Goal: Communication & Community: Ask a question

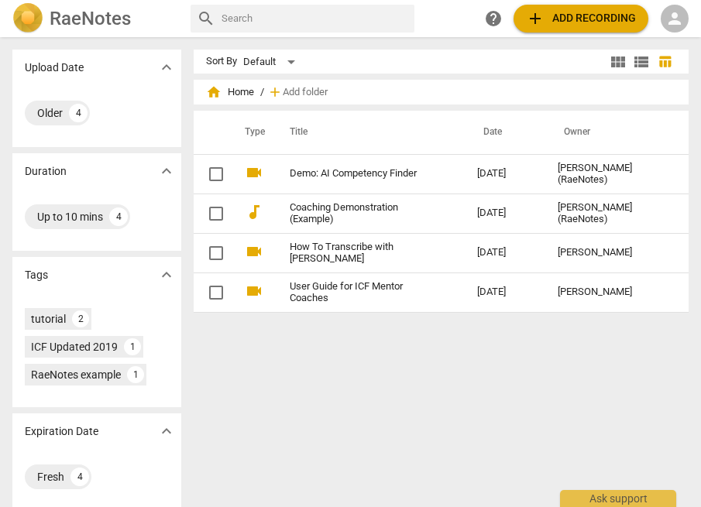
click at [674, 22] on span "person" at bounding box center [674, 18] width 19 height 19
click at [667, 39] on li "Login" at bounding box center [662, 37] width 56 height 37
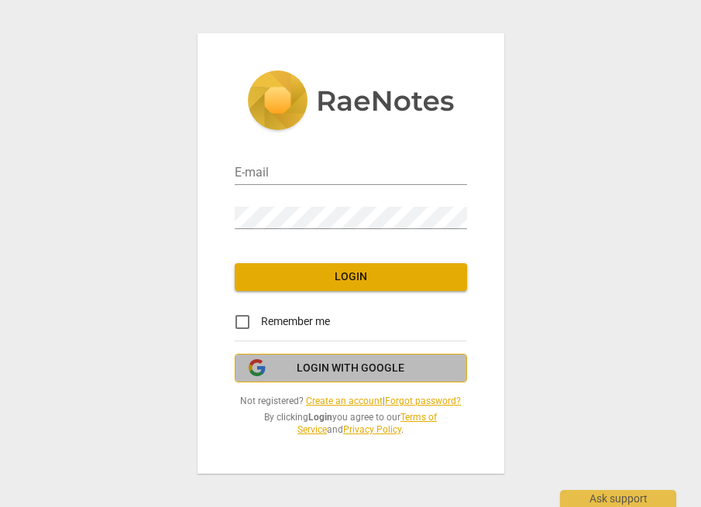
click at [384, 366] on span "Login with Google" at bounding box center [351, 368] width 108 height 15
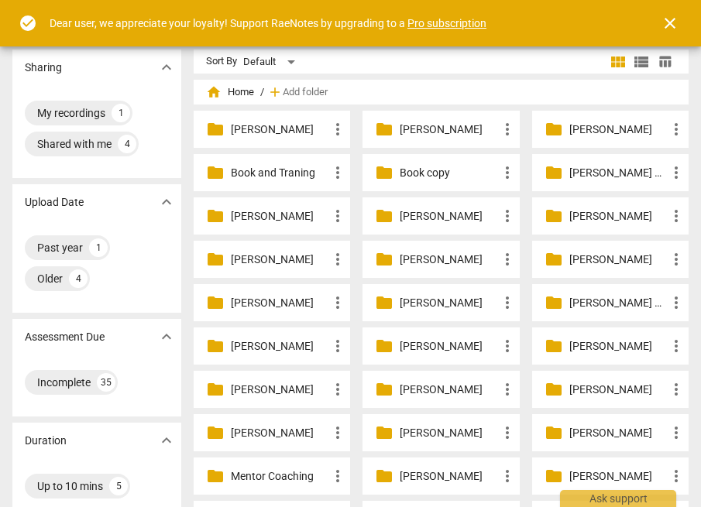
click at [671, 23] on span "close" at bounding box center [670, 23] width 19 height 19
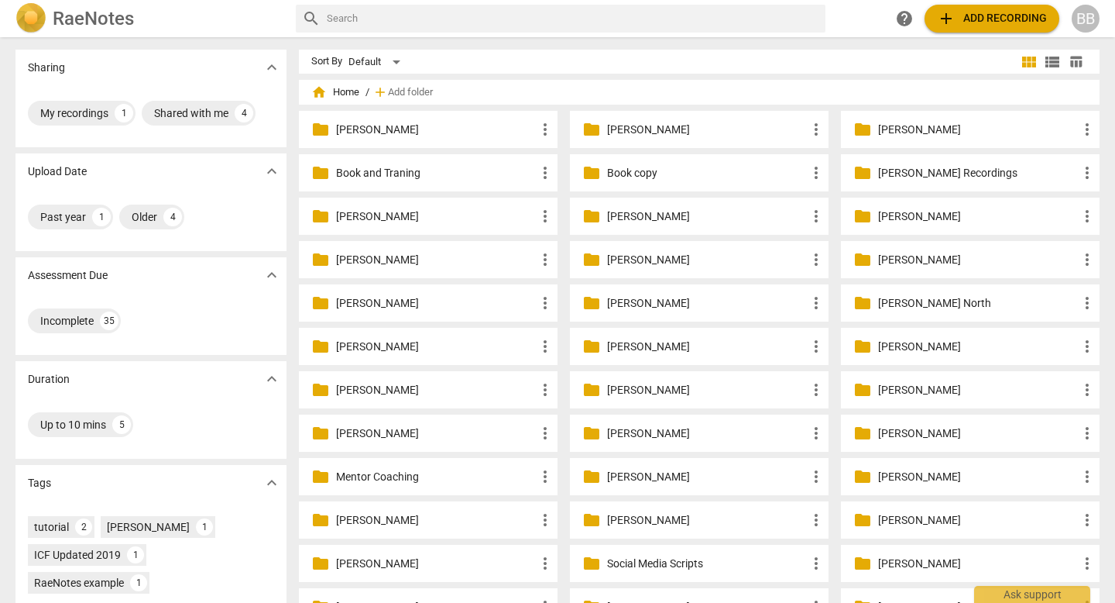
click at [329, 12] on input "text" at bounding box center [573, 18] width 493 height 25
paste input "PAAK 5 Essentials Model"
click at [552, 15] on input "PAAK 5 Essentials Model" at bounding box center [561, 18] width 469 height 25
type input "PAAK 5 Essentials Model"
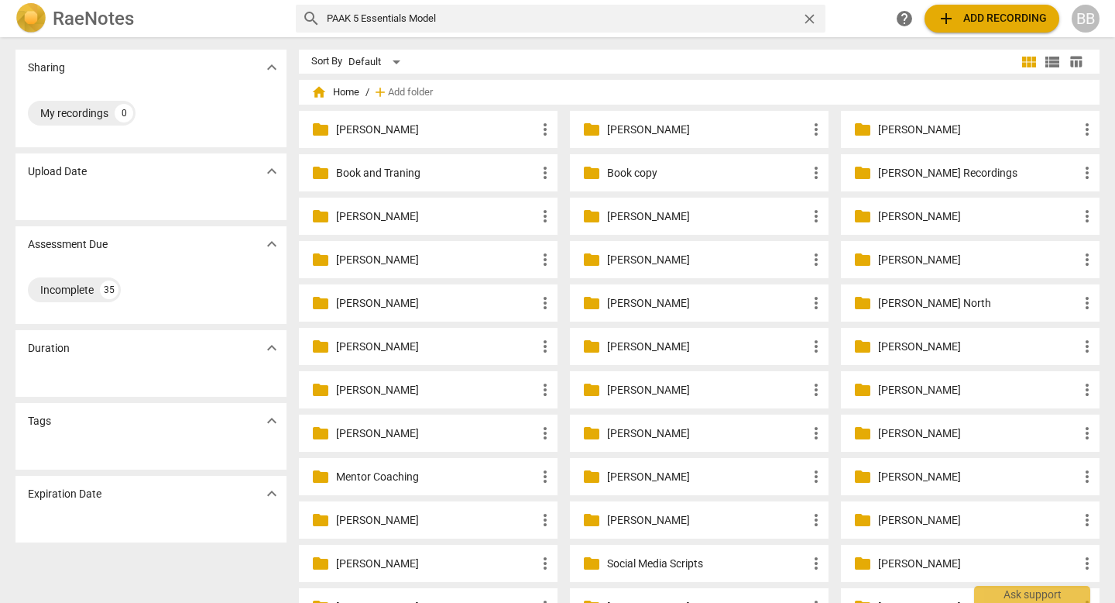
click at [67, 18] on h2 "RaeNotes" at bounding box center [93, 19] width 81 height 22
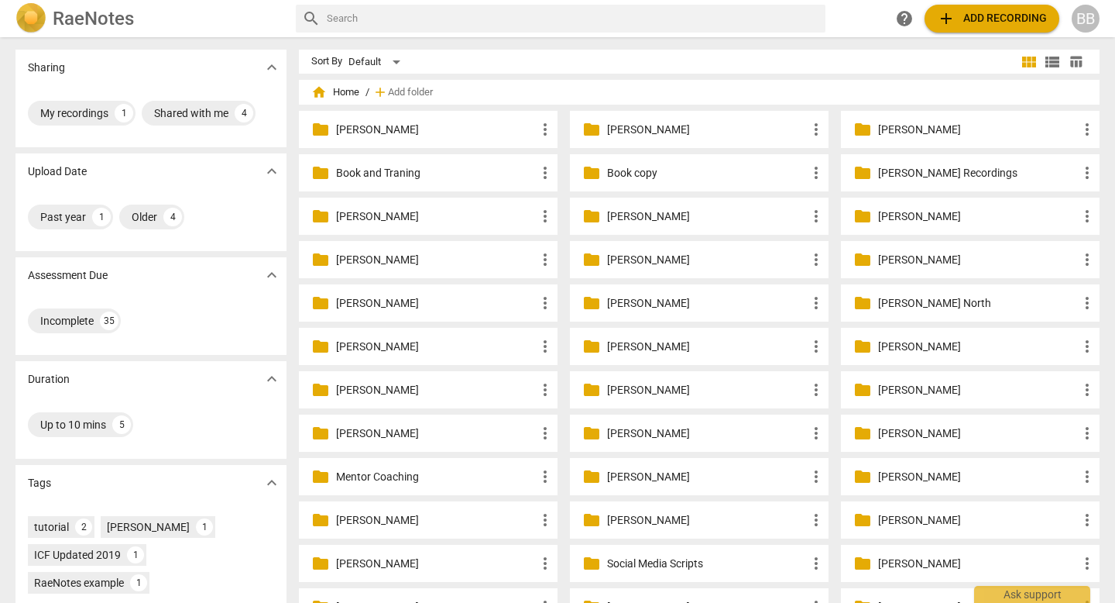
click at [700, 18] on span "help" at bounding box center [904, 18] width 19 height 19
click at [700, 15] on span "add Add recording" at bounding box center [992, 18] width 110 height 19
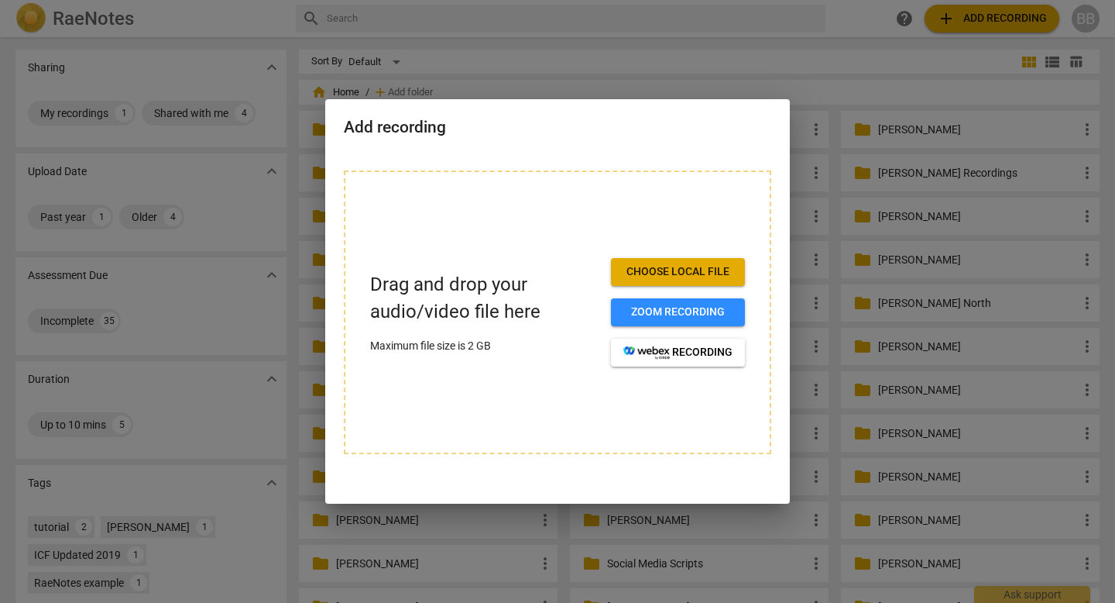
click at [700, 270] on span "Choose local file" at bounding box center [677, 271] width 109 height 15
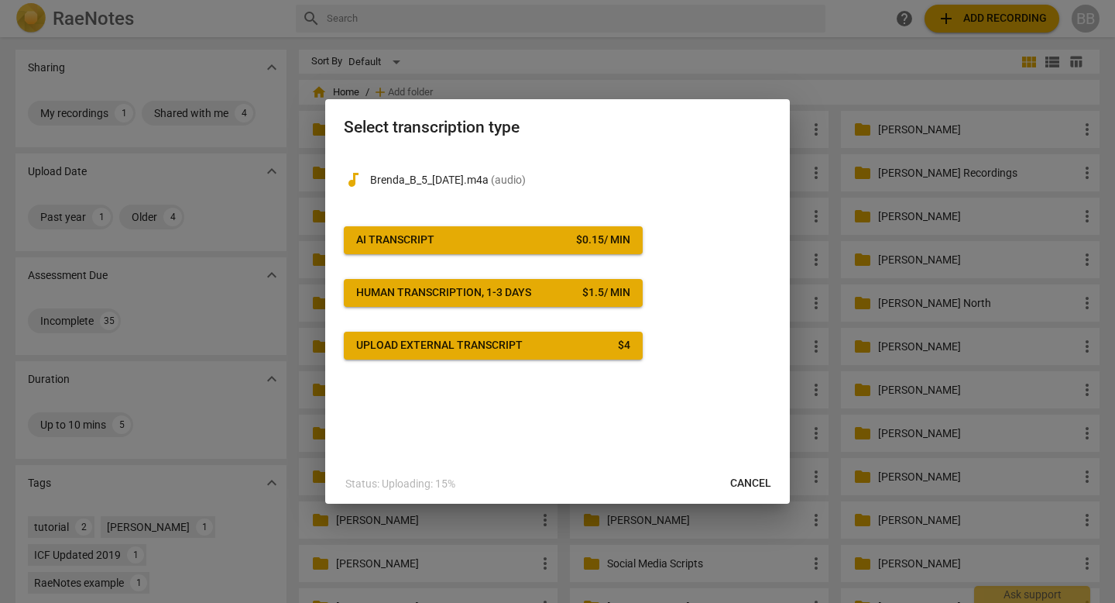
click at [517, 243] on span "AI Transcript $ 0.15 / min" at bounding box center [493, 239] width 274 height 15
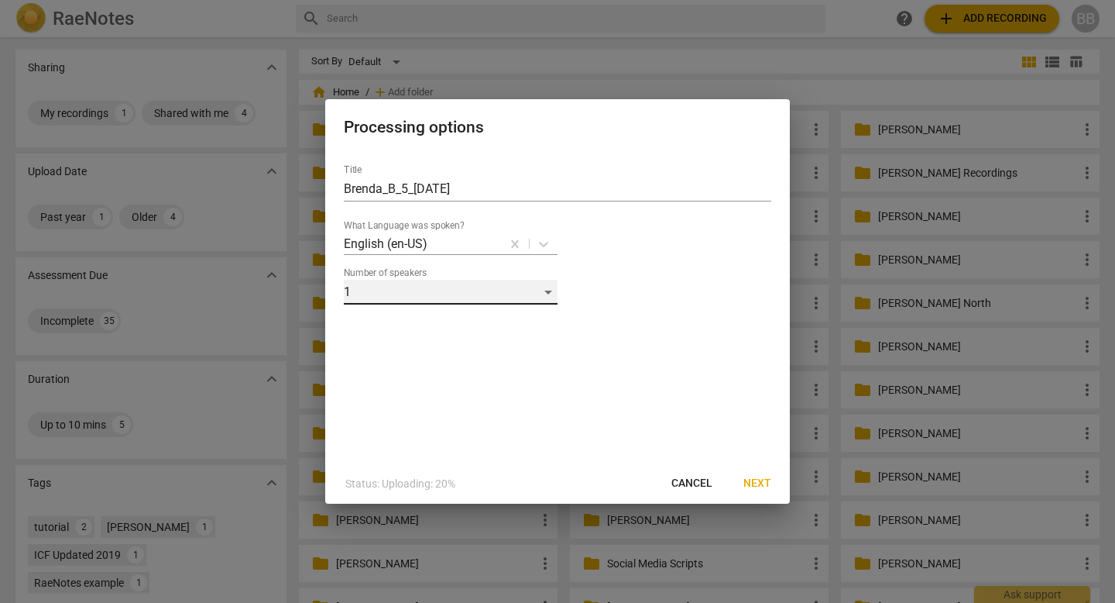
click at [546, 291] on div "1" at bounding box center [451, 292] width 214 height 25
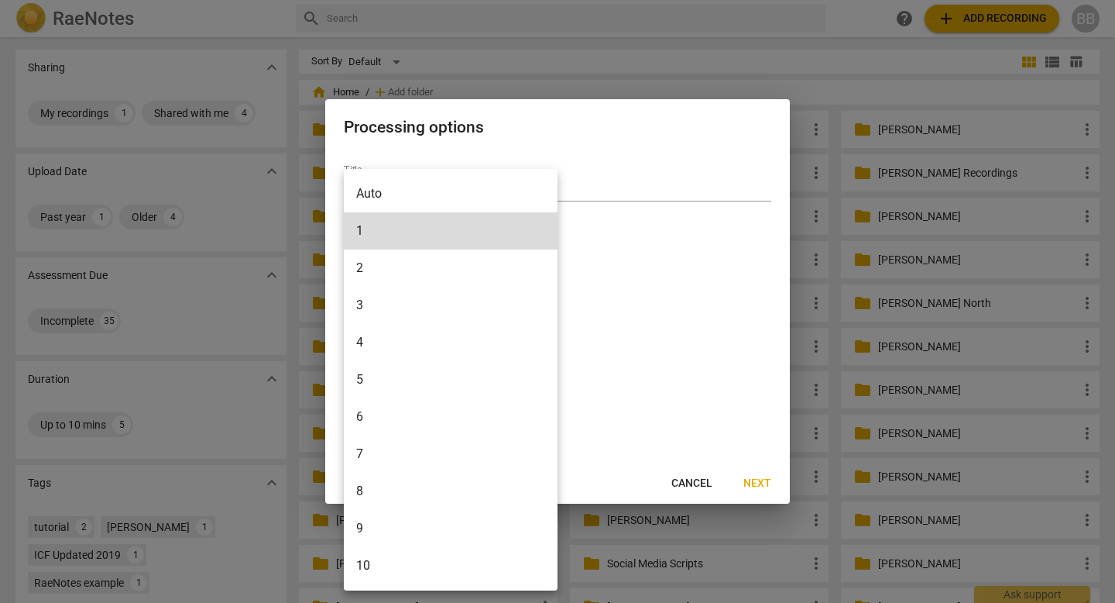
click at [390, 273] on li "2" at bounding box center [451, 267] width 214 height 37
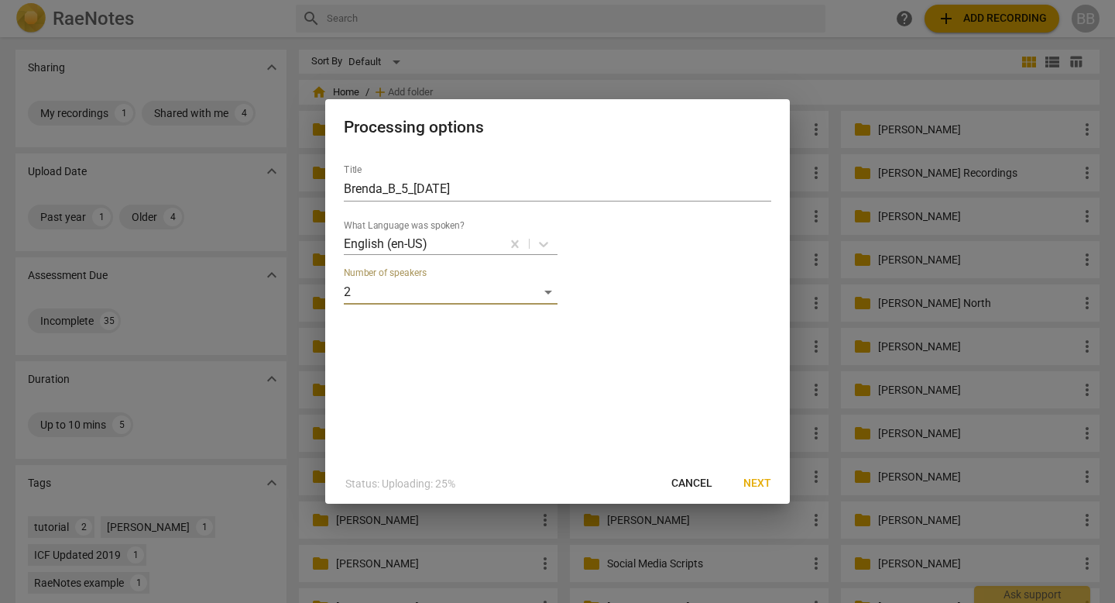
click at [700, 481] on span "Next" at bounding box center [757, 483] width 28 height 15
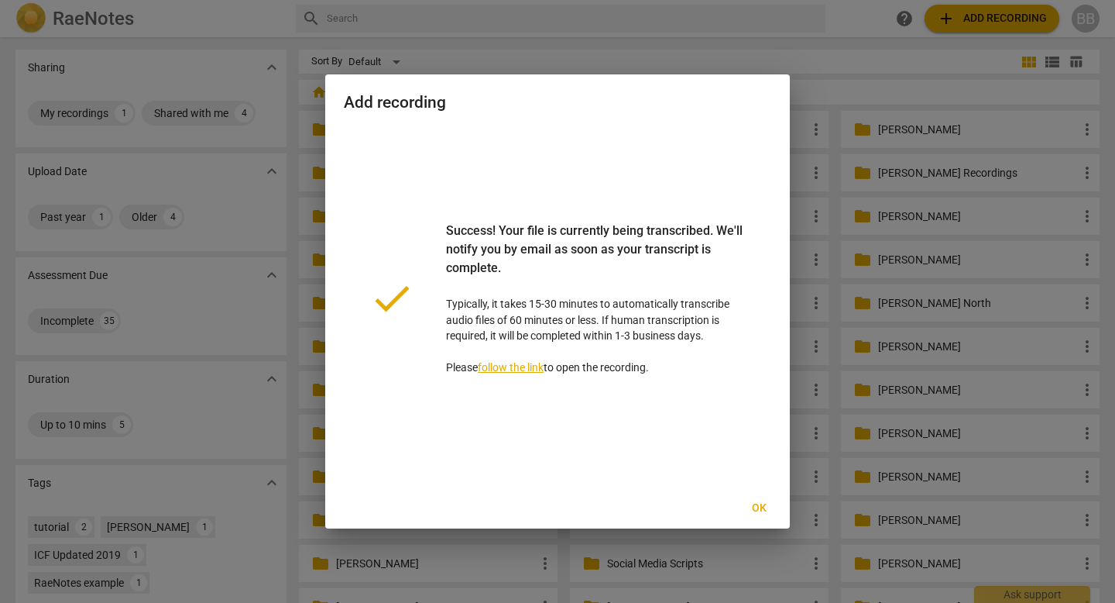
click at [700, 507] on span "Ok" at bounding box center [759, 507] width 25 height 15
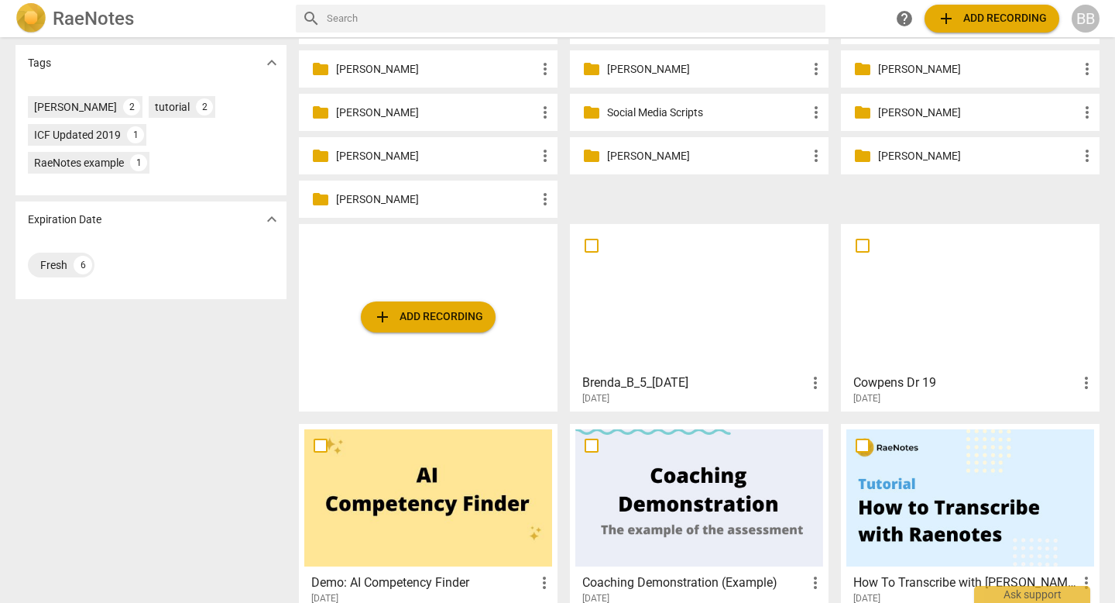
scroll to position [430, 0]
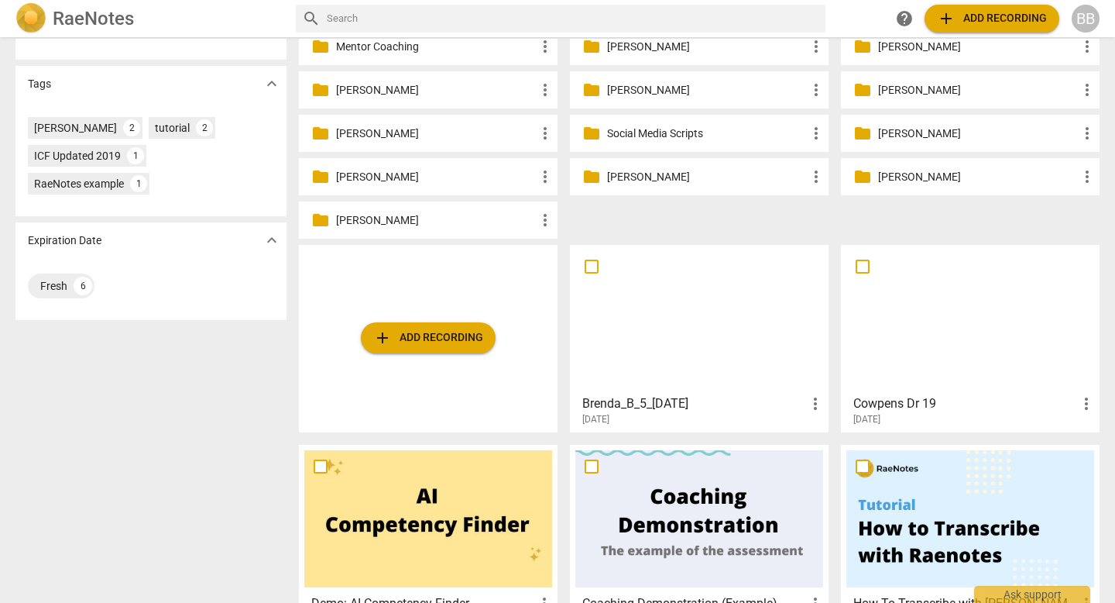
click at [685, 307] on div at bounding box center [699, 318] width 248 height 137
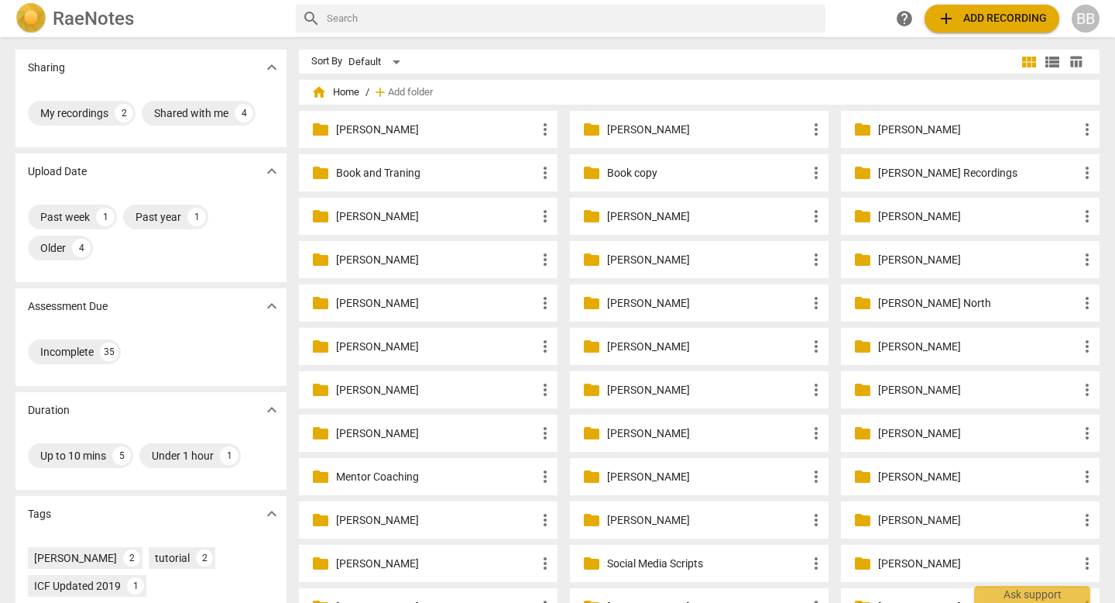
click at [267, 64] on span "expand_more" at bounding box center [272, 67] width 19 height 19
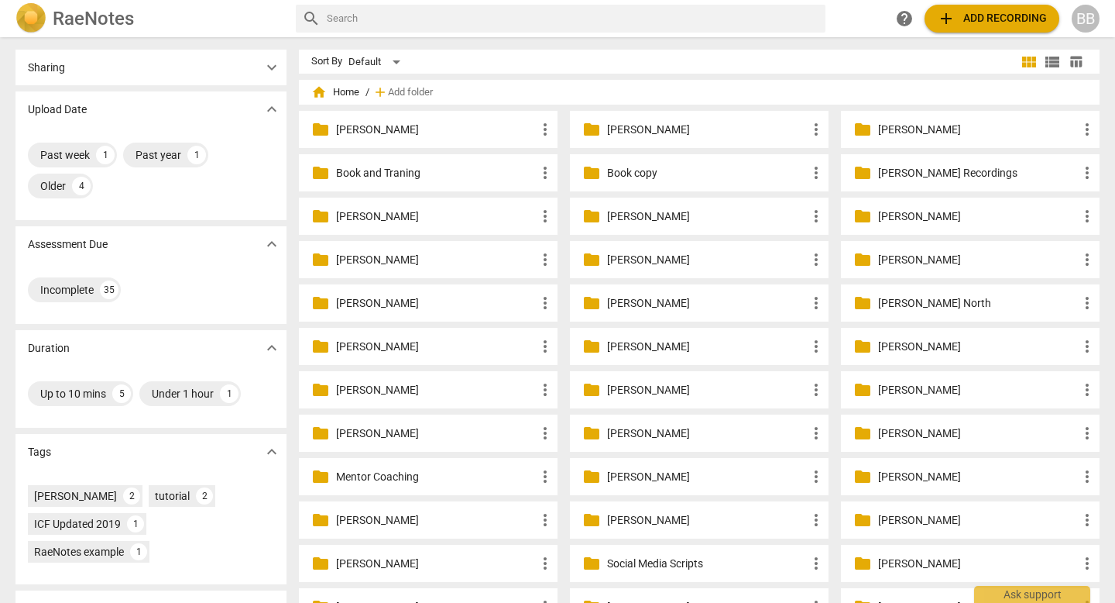
click at [266, 106] on span "expand_more" at bounding box center [272, 109] width 19 height 19
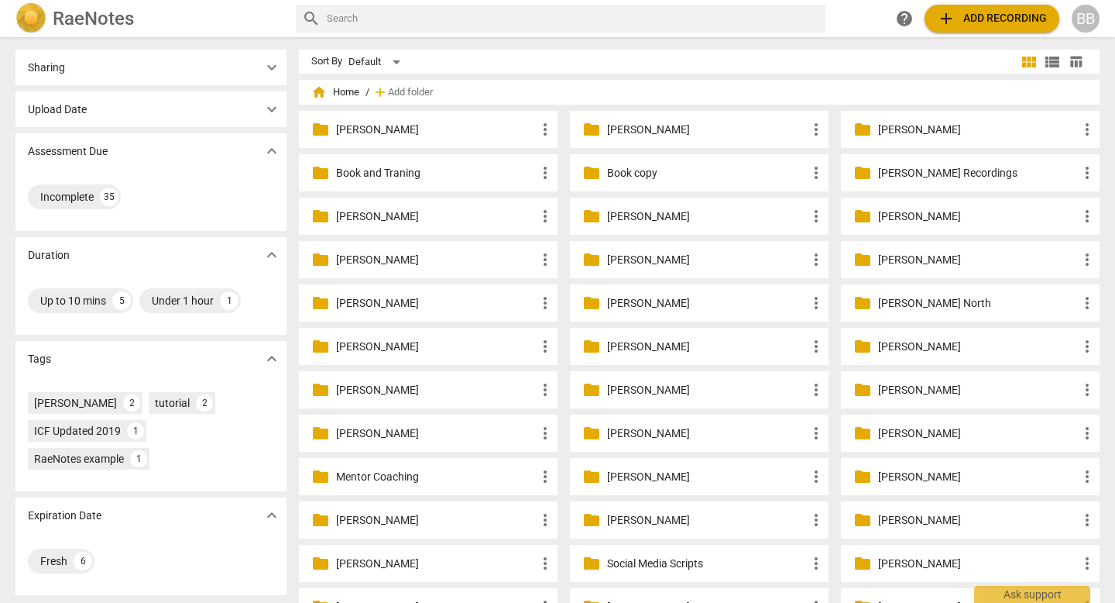
click at [270, 143] on span "expand_more" at bounding box center [272, 151] width 19 height 19
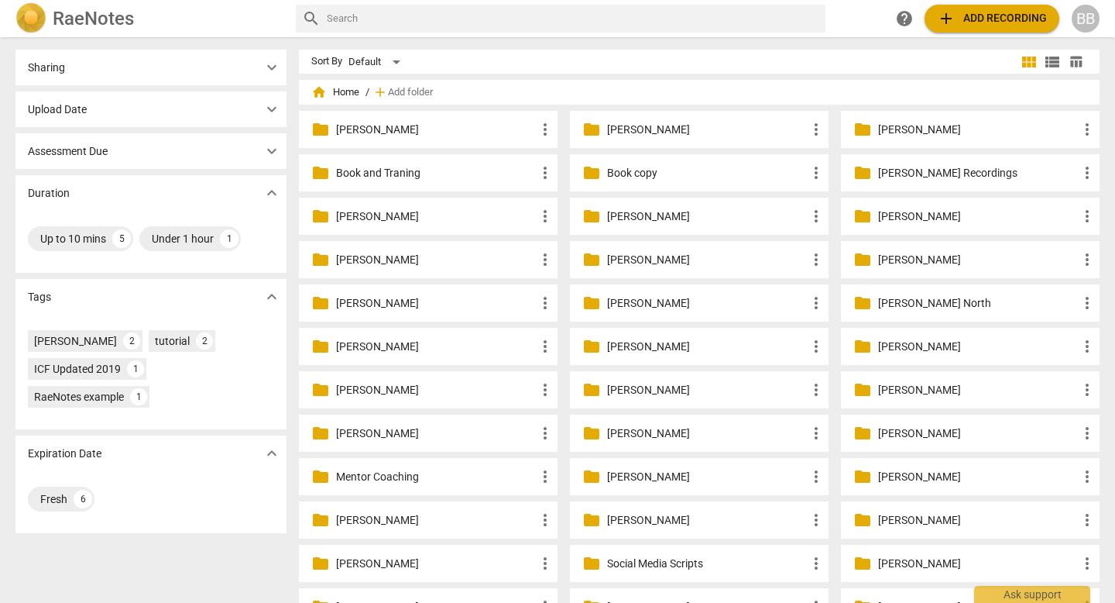
click at [272, 191] on span "expand_more" at bounding box center [272, 193] width 19 height 19
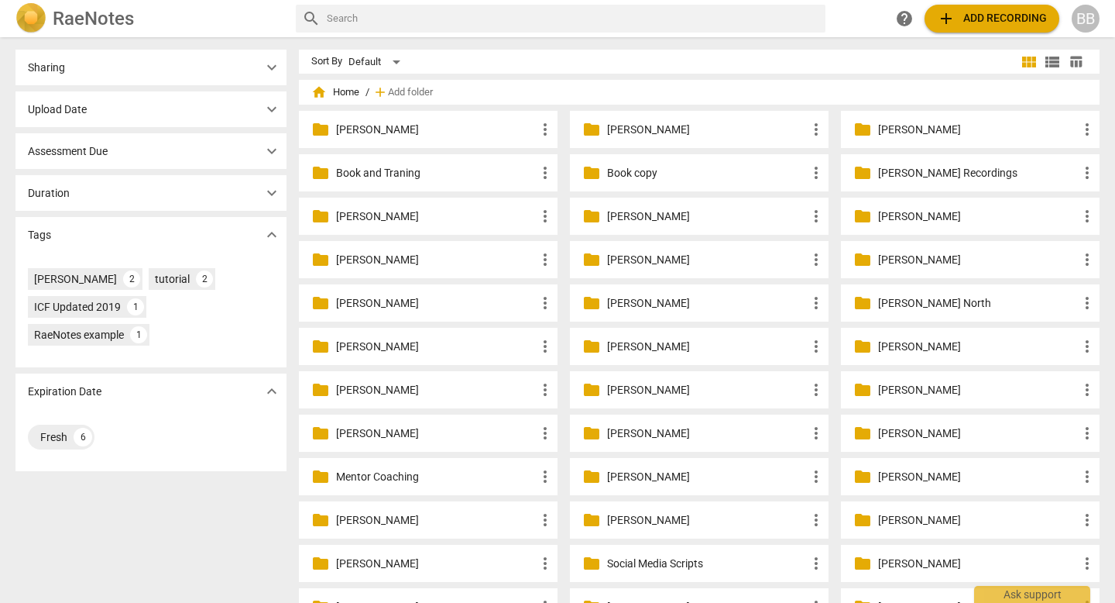
click at [273, 232] on span "expand_more" at bounding box center [272, 234] width 19 height 19
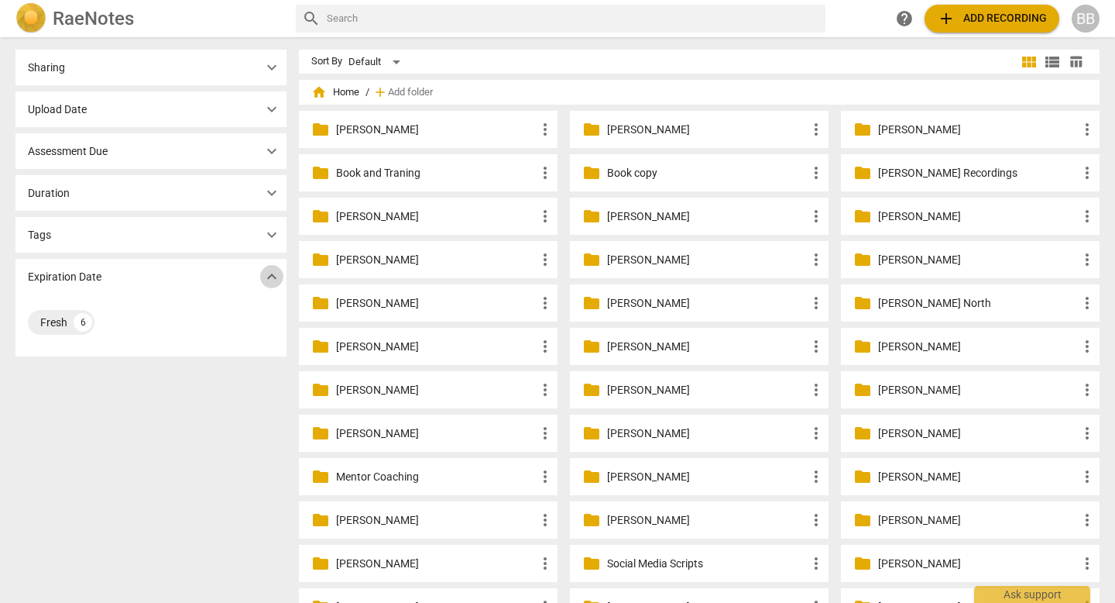
click at [276, 273] on span "expand_more" at bounding box center [272, 276] width 19 height 19
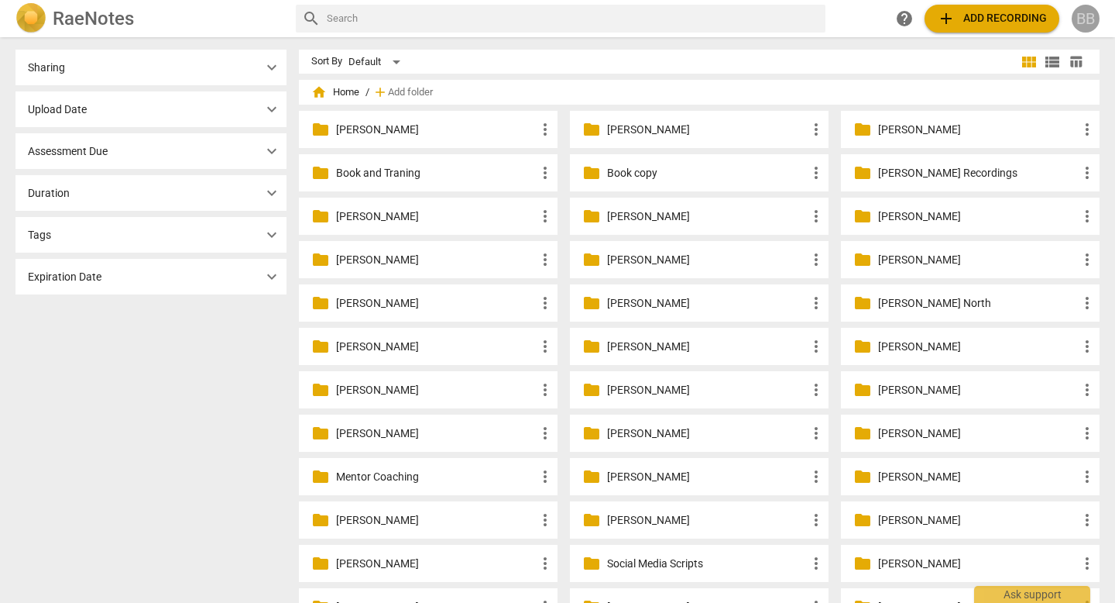
click at [700, 25] on div "BB" at bounding box center [1086, 19] width 28 height 28
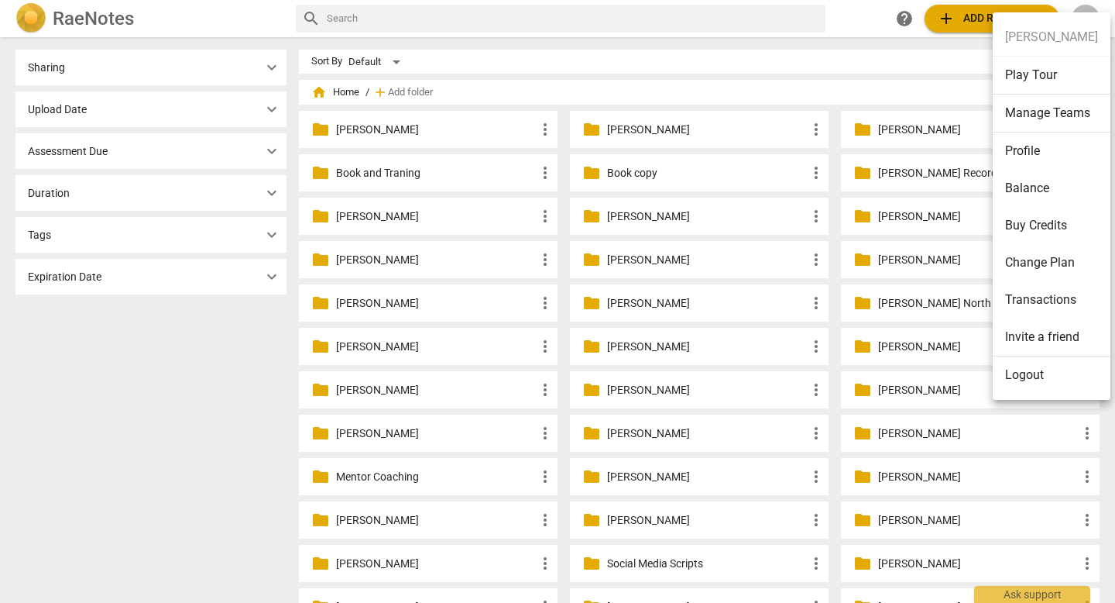
click at [700, 79] on li "Play Tour" at bounding box center [1052, 76] width 118 height 38
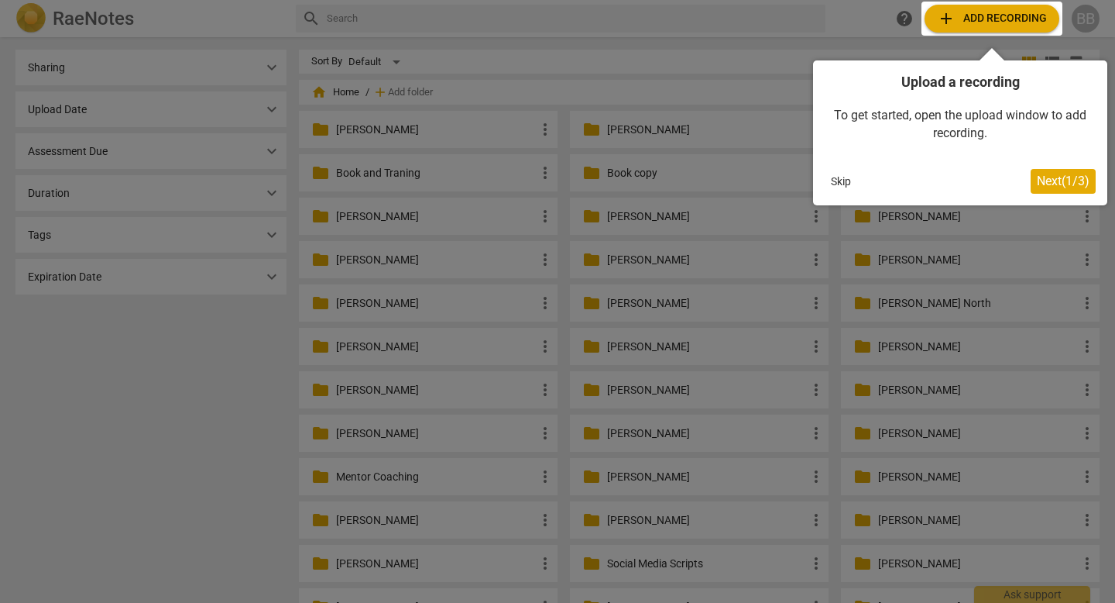
click at [700, 181] on button "Skip" at bounding box center [841, 181] width 33 height 23
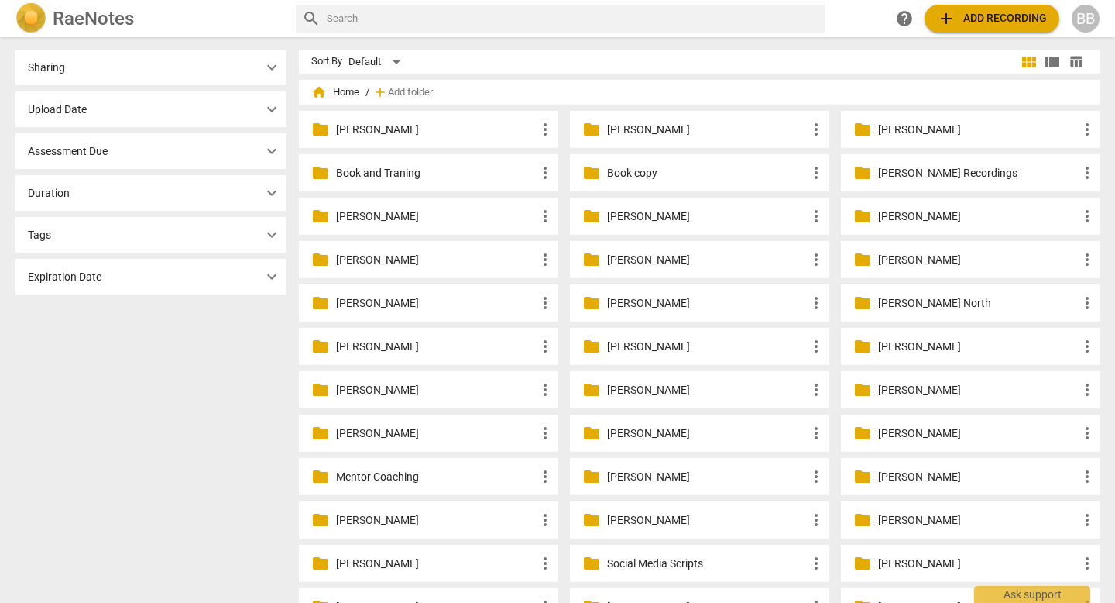
type input "PAAK 5 Essentials Model"
click at [700, 16] on span "close" at bounding box center [810, 19] width 16 height 16
type input "PAAK 5 Essentials Model"
click at [700, 25] on div "BB" at bounding box center [1086, 19] width 28 height 28
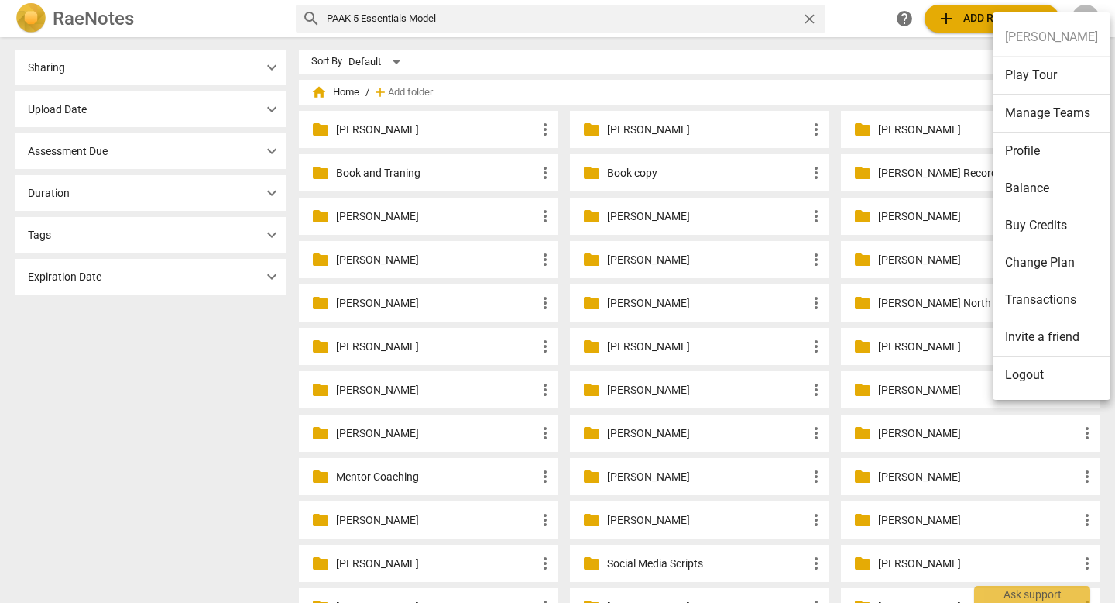
click at [700, 76] on li "Play Tour" at bounding box center [1052, 76] width 118 height 38
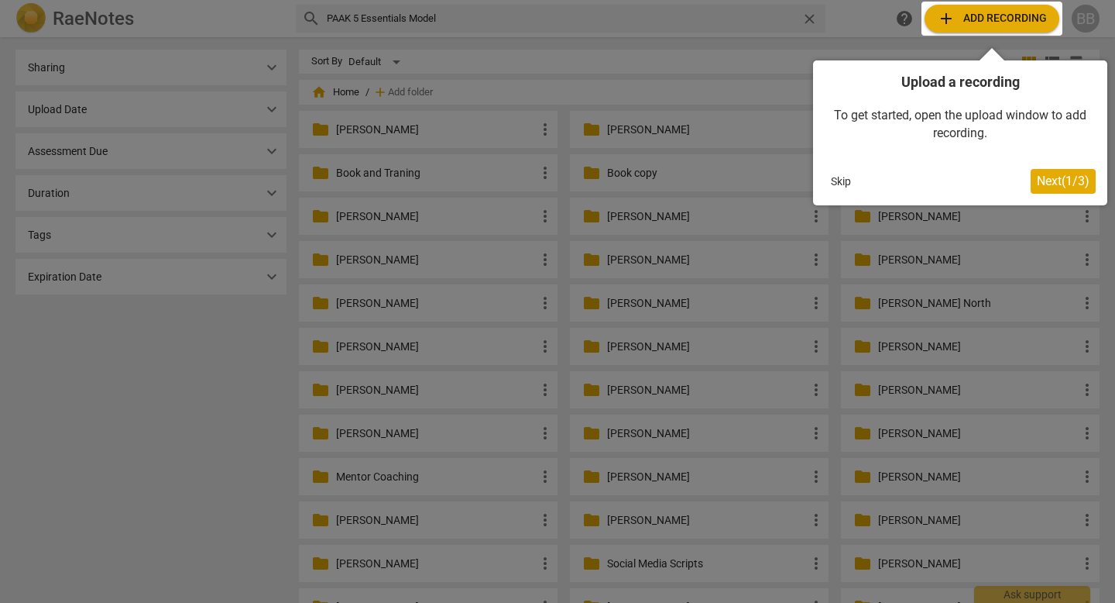
click at [700, 179] on span "Next ( 1 / 3 )" at bounding box center [1063, 180] width 53 height 15
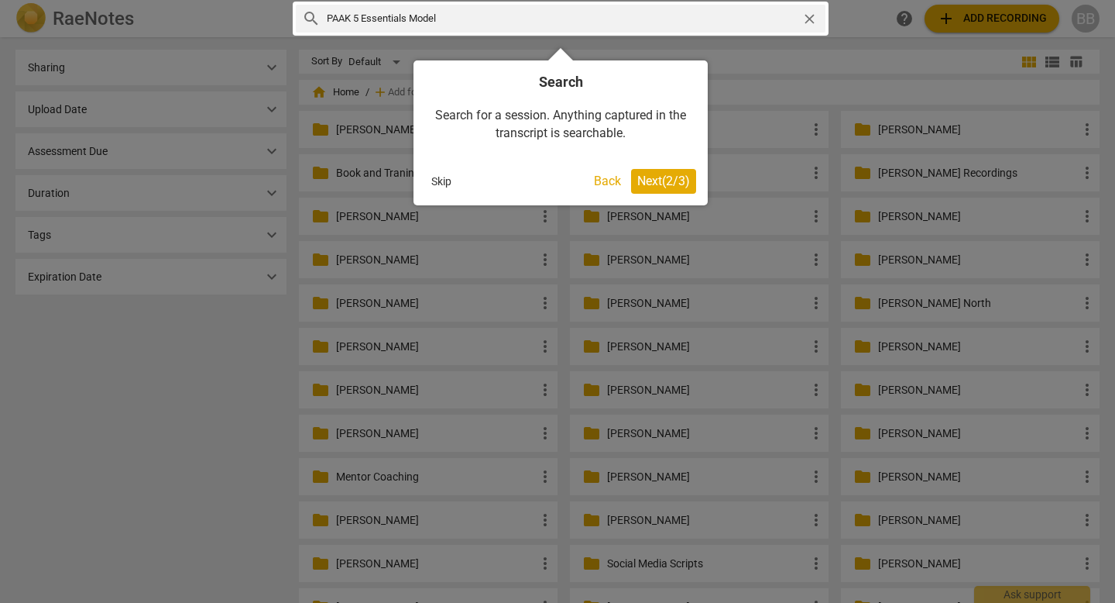
click at [668, 187] on span "Next ( 2 / 3 )" at bounding box center [663, 180] width 53 height 15
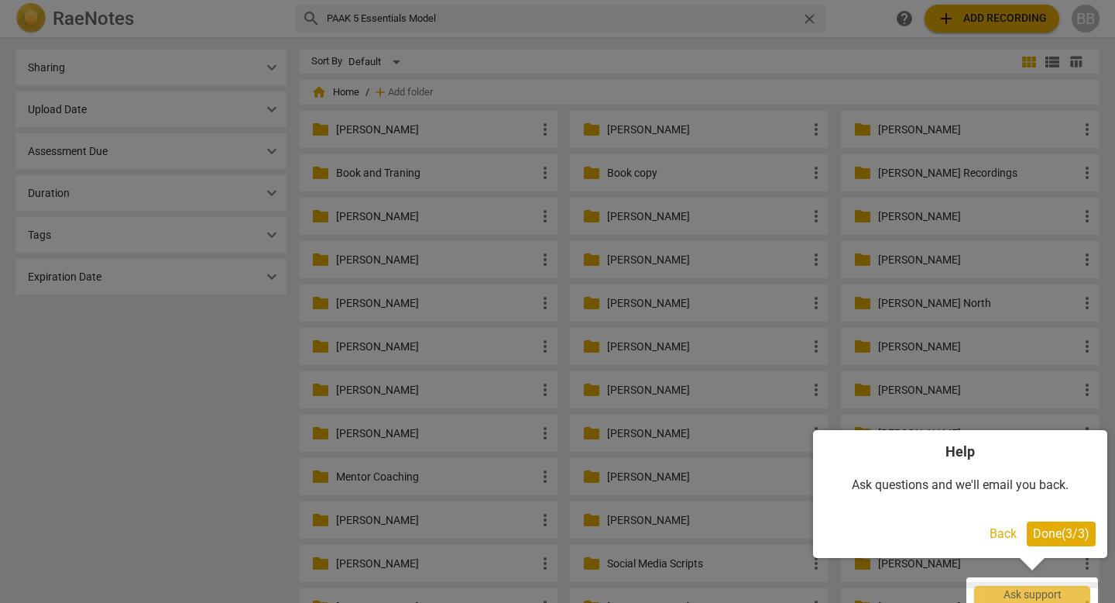
click at [700, 507] on span "Done ( 3 / 3 )" at bounding box center [1061, 533] width 57 height 15
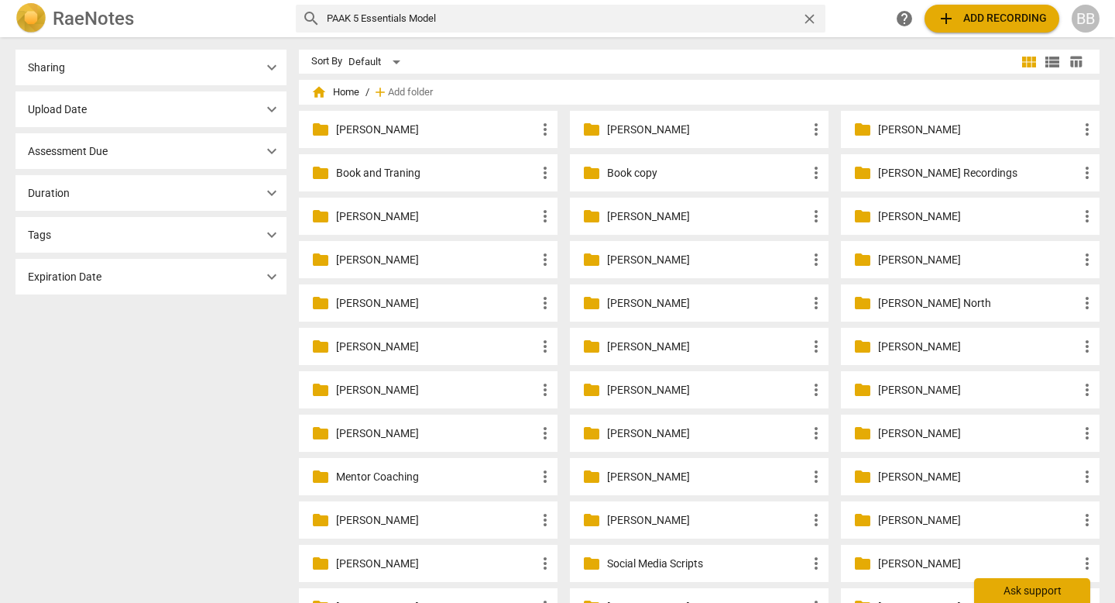
click at [700, 507] on div "Ask support" at bounding box center [1032, 590] width 116 height 25
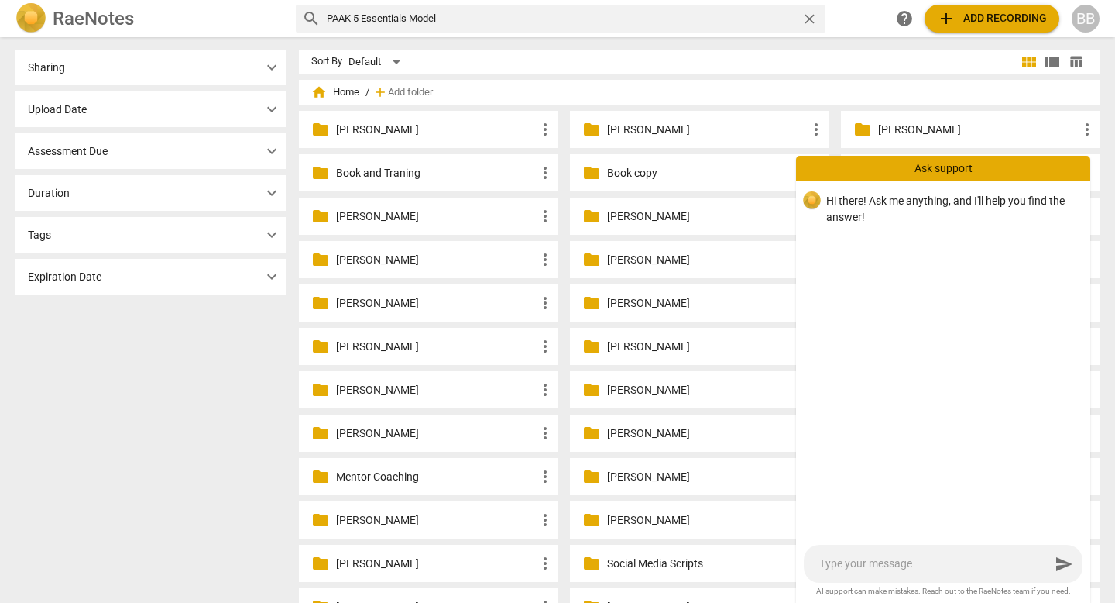
click at [700, 507] on textarea at bounding box center [934, 563] width 231 height 15
type textarea "W"
type textarea "Wh"
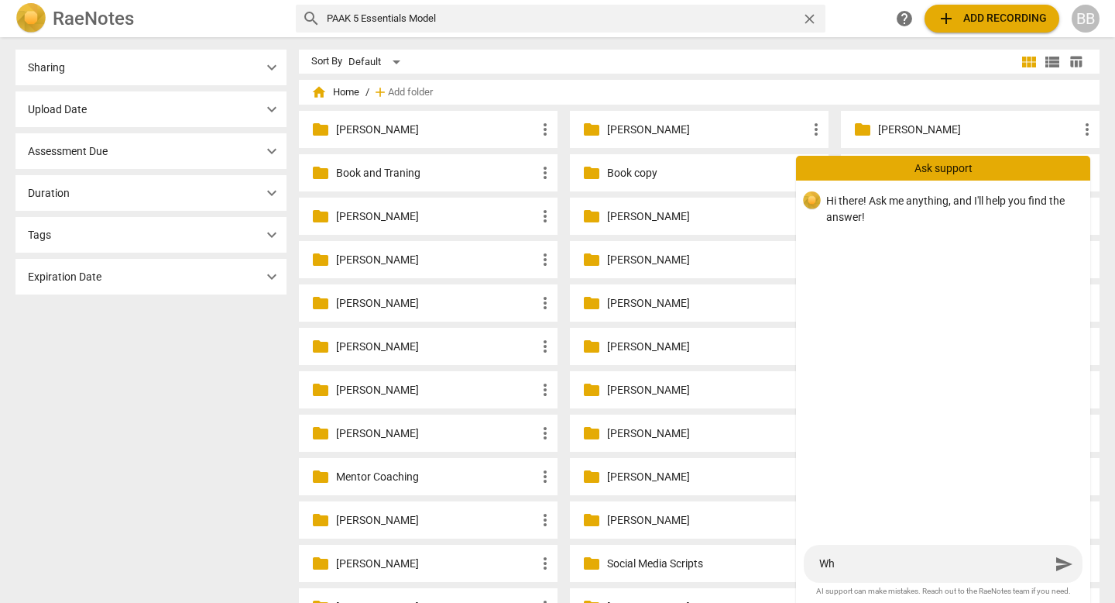
type textarea "Wha"
type textarea "What"
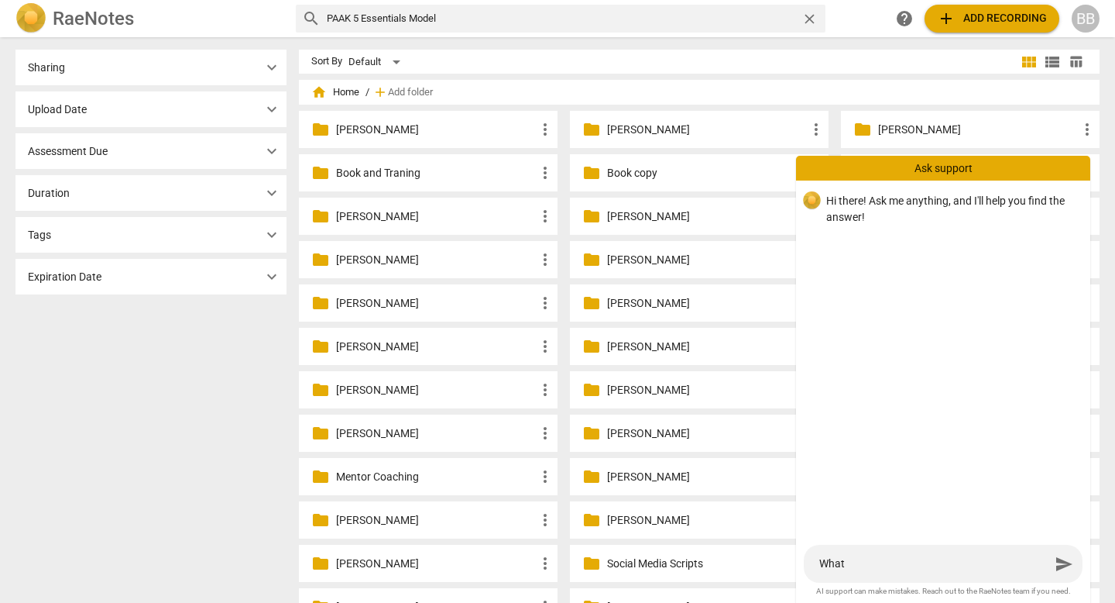
type textarea "What"
type textarea "What d"
type textarea "What do"
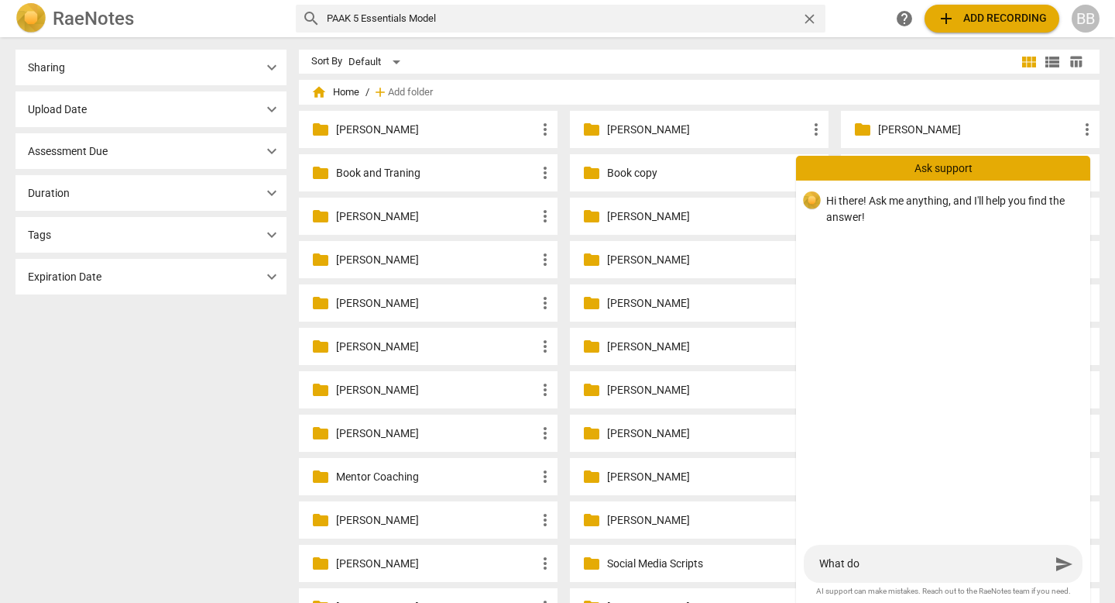
type textarea "What do"
type textarea "What do y"
type textarea "What do yo"
type textarea "What do you"
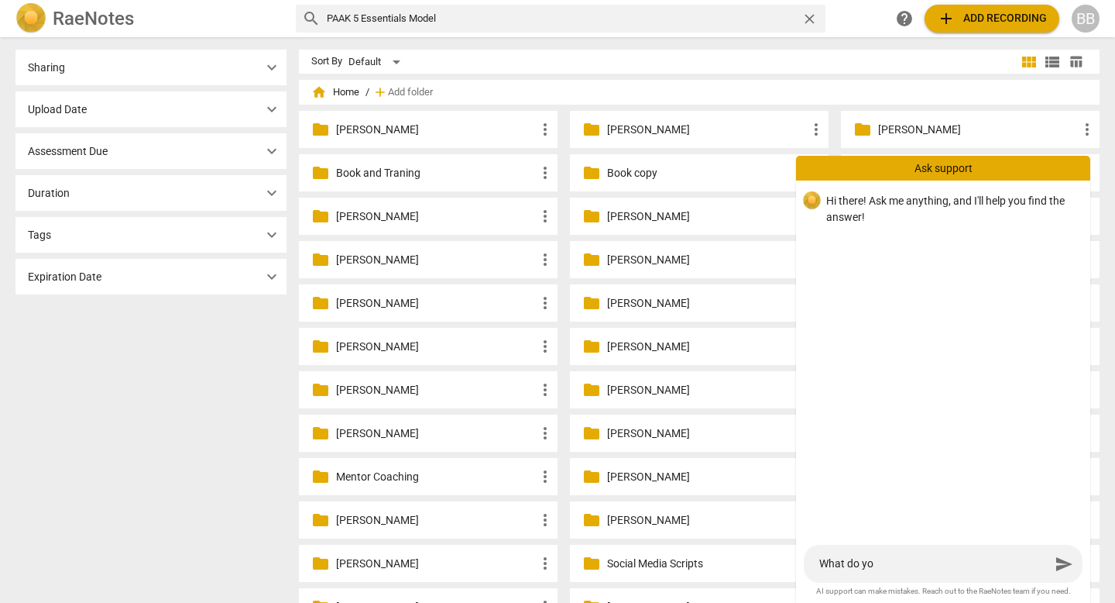
type textarea "What do you"
type textarea "What do you m"
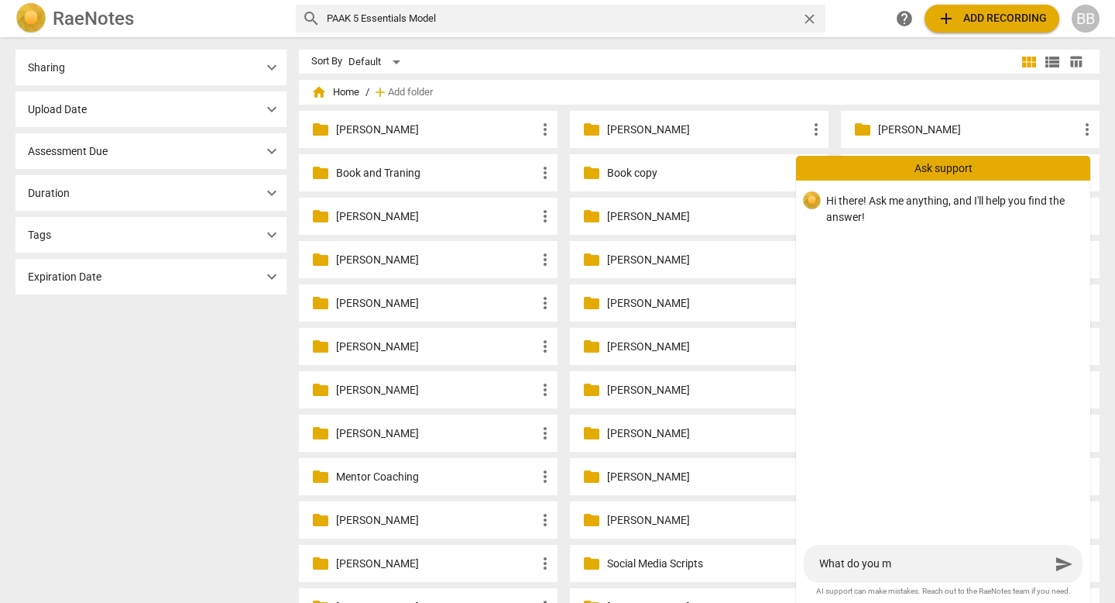
type textarea "What do you me"
type textarea "What do you mea"
type textarea "What do you mean"
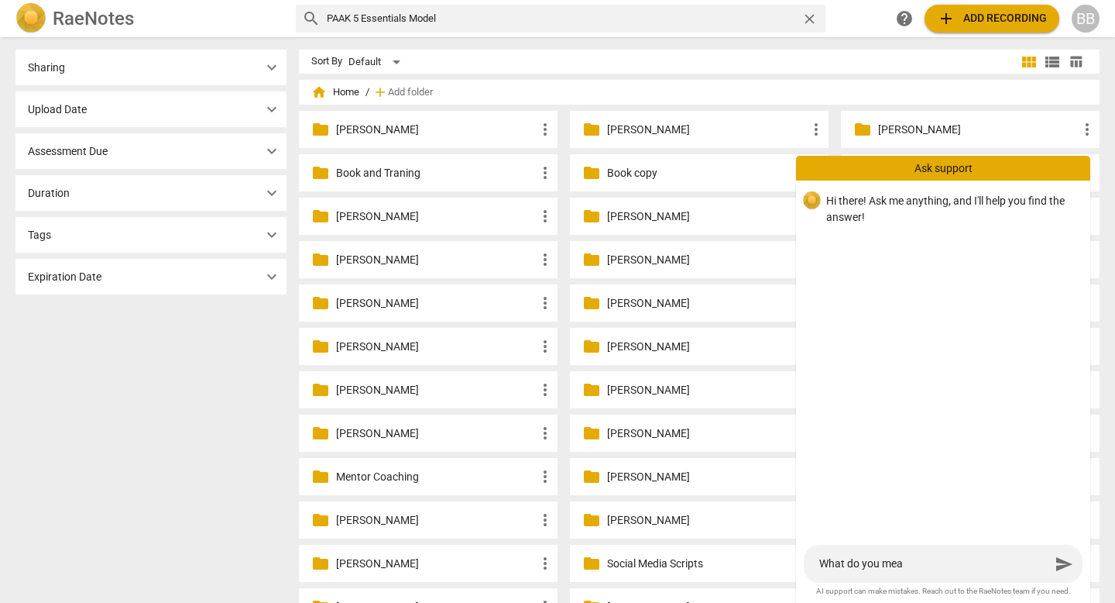
type textarea "What do you mean"
type textarea "What do you mean b"
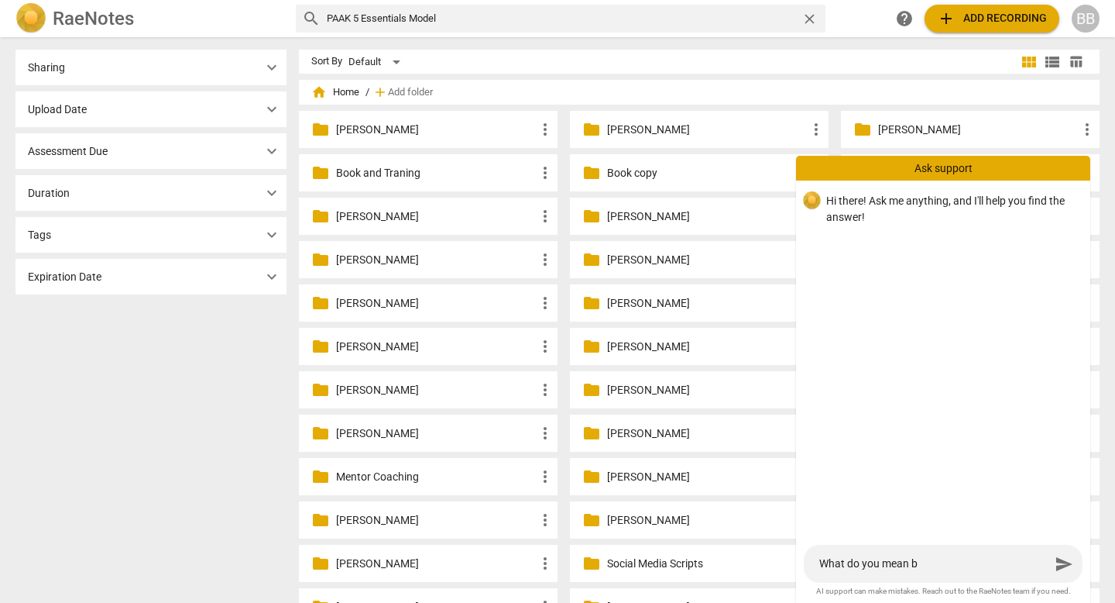
type textarea "What do you mean by"
click at [700, 507] on textarea "What do you mean by" at bounding box center [934, 563] width 231 height 15
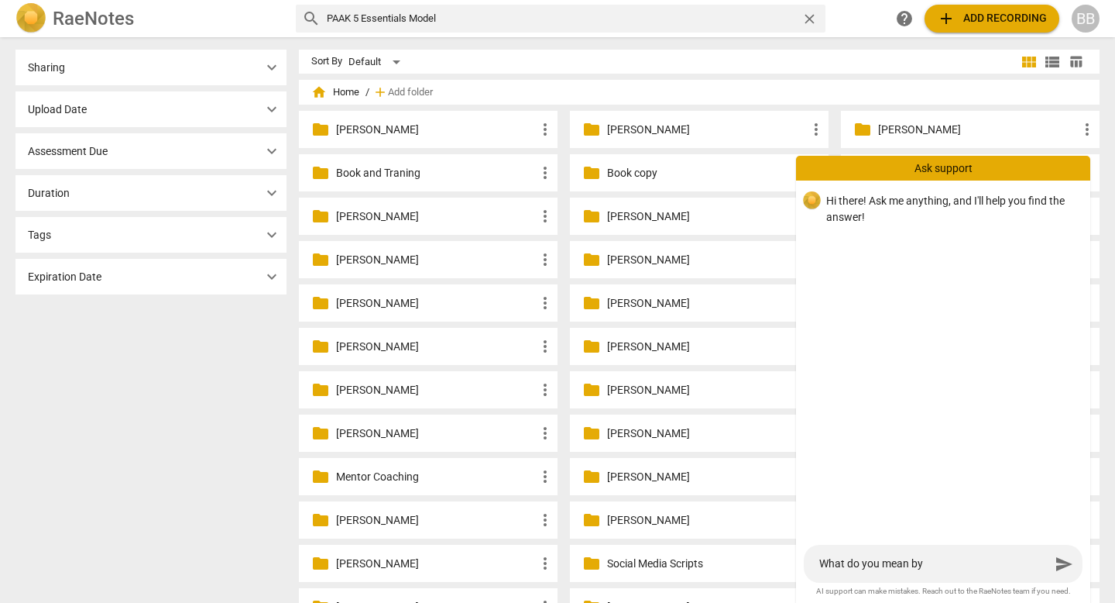
type textarea "What do you mean by P"
type textarea "What do you mean by PA"
type textarea "What do you mean by [PERSON_NAME]"
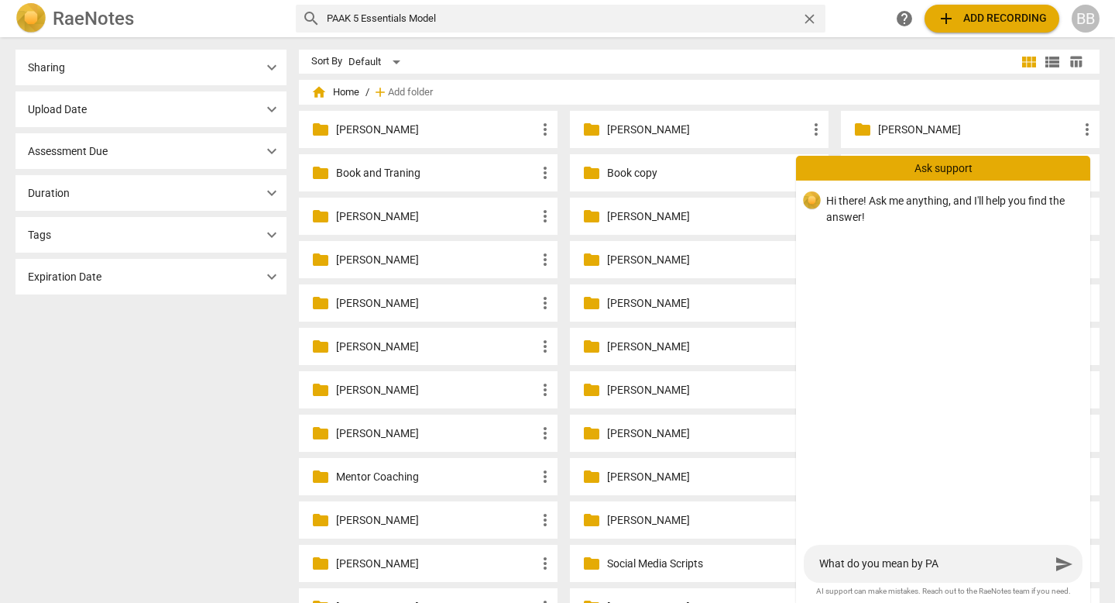
type textarea "What do you mean by [PERSON_NAME]"
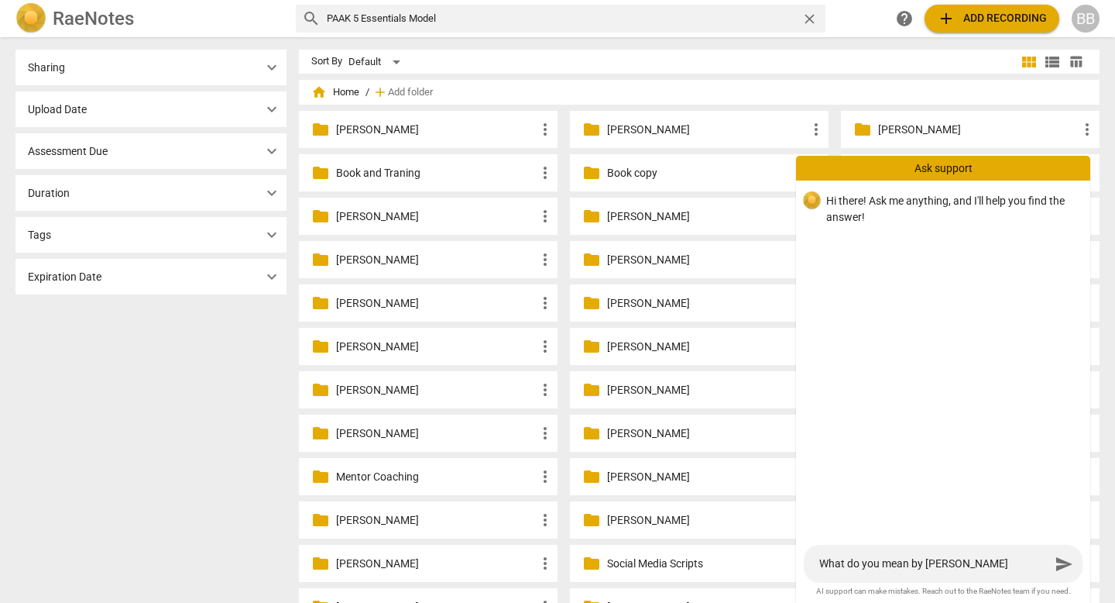
type textarea "What do you mean by PAAK 5"
type textarea "What do you mean by PAAK 5 E"
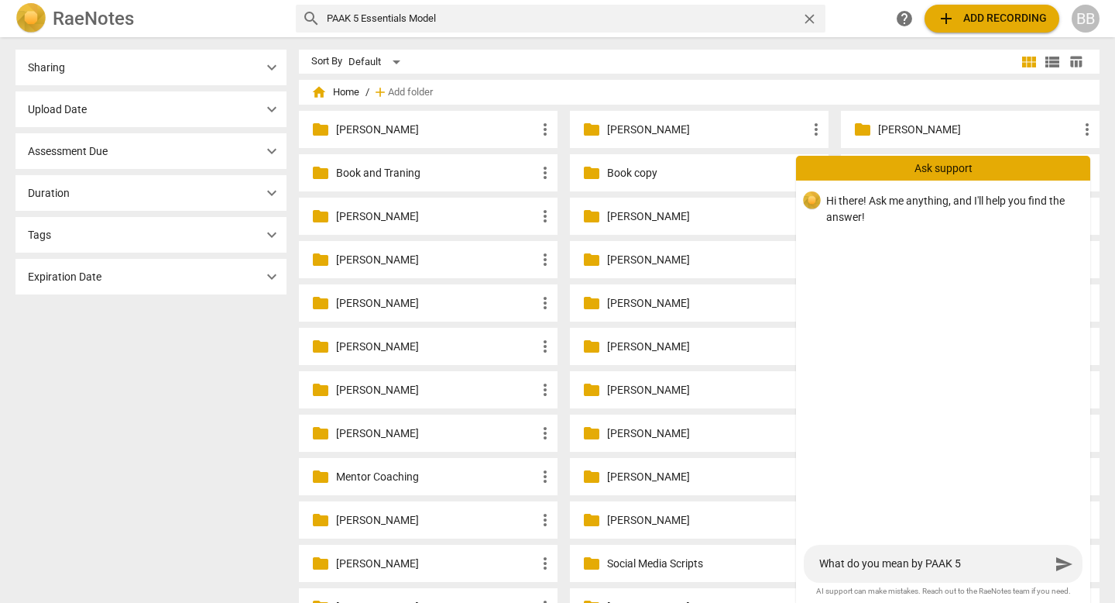
type textarea "What do you mean by PAAK 5 E"
type textarea "What do you mean by PAAK 5 Es"
type textarea "What do you mean by PAAK 5 Ess"
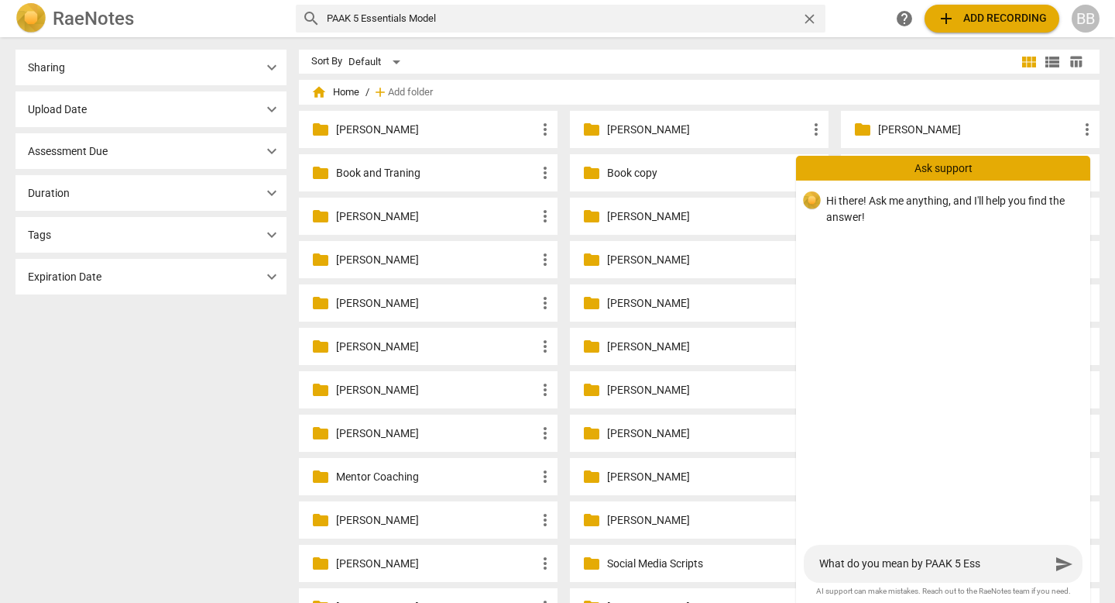
type textarea "What do you mean by PAAK 5 Esse"
type textarea "What do you mean by PAAK 5 Essen"
type textarea "What do you mean by PAAK 5 Essent"
type textarea "What do you mean by PAAK 5 Essenti"
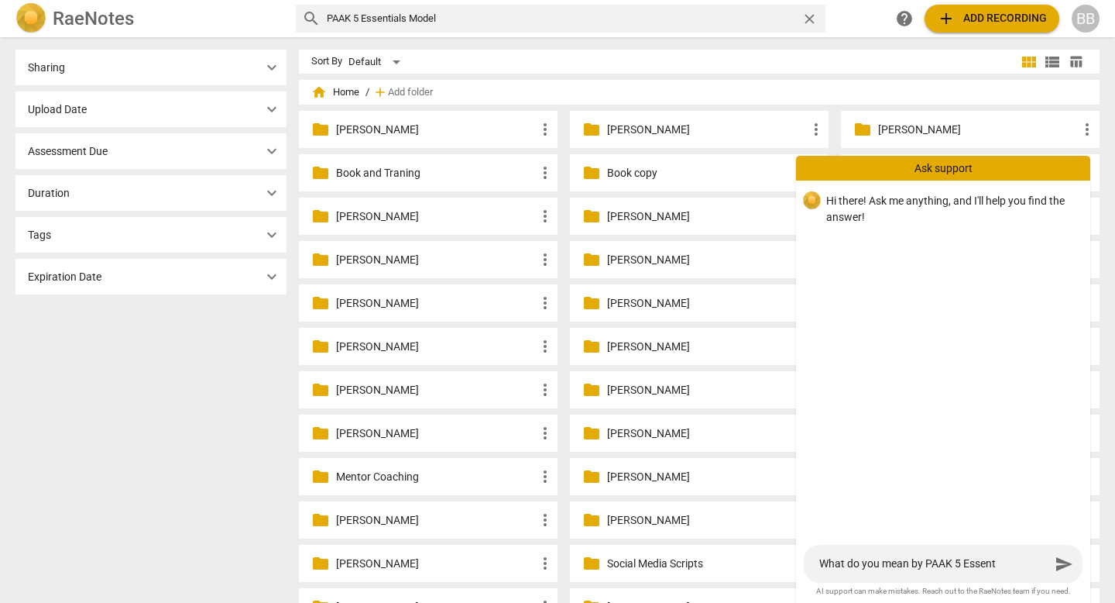
type textarea "What do you mean by PAAK 5 Essenti"
type textarea "What do you mean by PAAK 5 Essentia"
type textarea "What do you mean by PAAK 5 Essential"
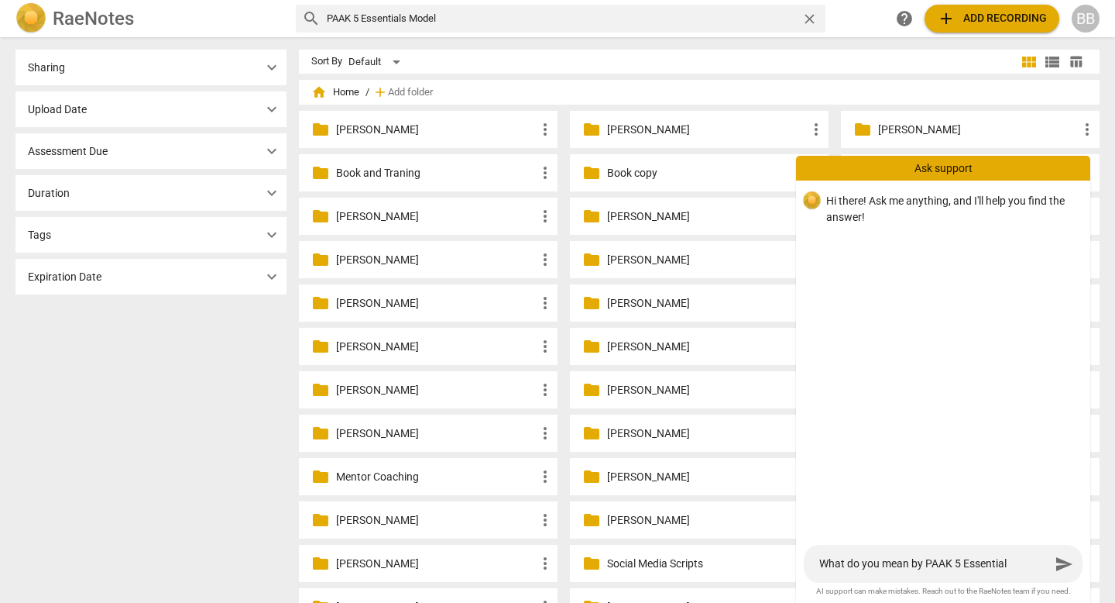
type textarea "What do you mean by PAAK 5 Essentials"
type textarea "What do you mean by PAAK 5 Essentials M"
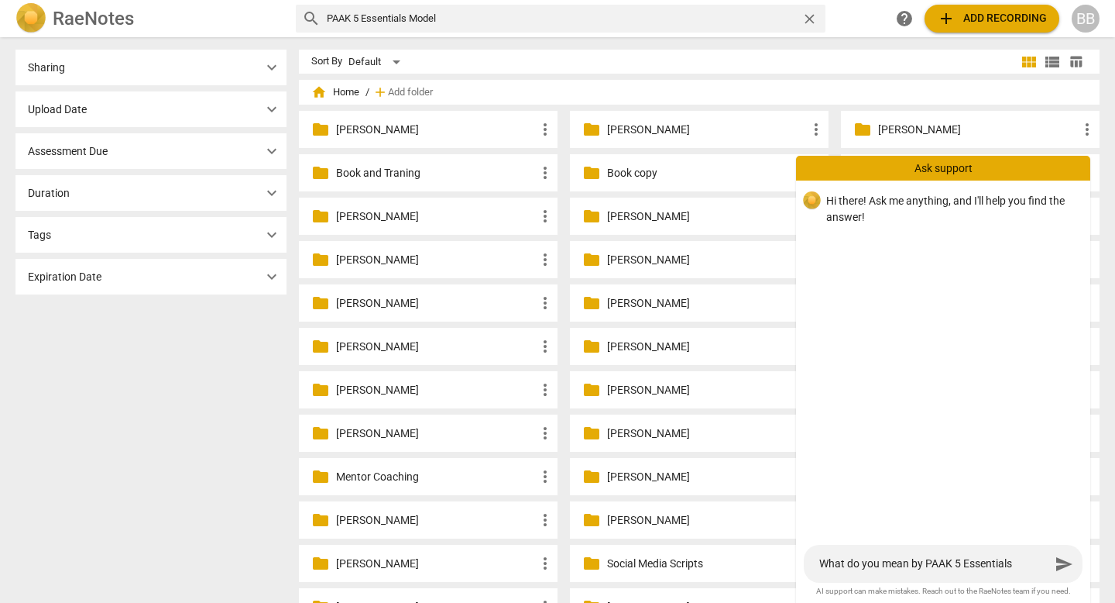
type textarea "What do you mean by PAAK 5 Essentials M"
type textarea "What do you mean by PAAK 5 Essentials Mo"
type textarea "What do you mean by PAAK 5 Essentials Mod"
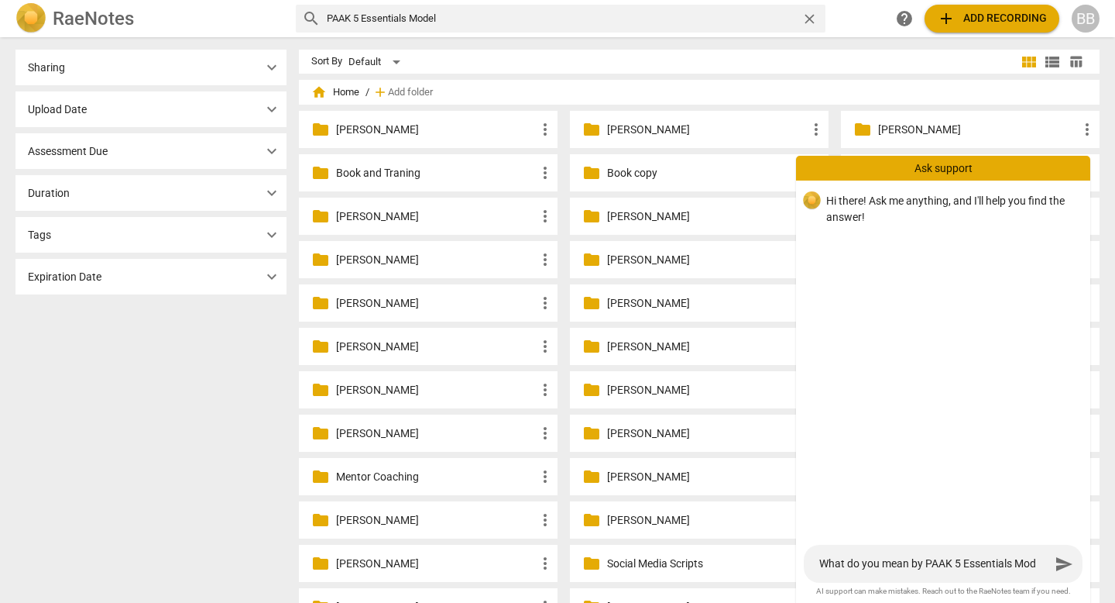
type textarea "What do you mean by PAAK 5 Essentials Mode"
type textarea "What do you mean by PAAK 5 Essentials Model"
click at [700, 507] on span "send" at bounding box center [1064, 564] width 19 height 19
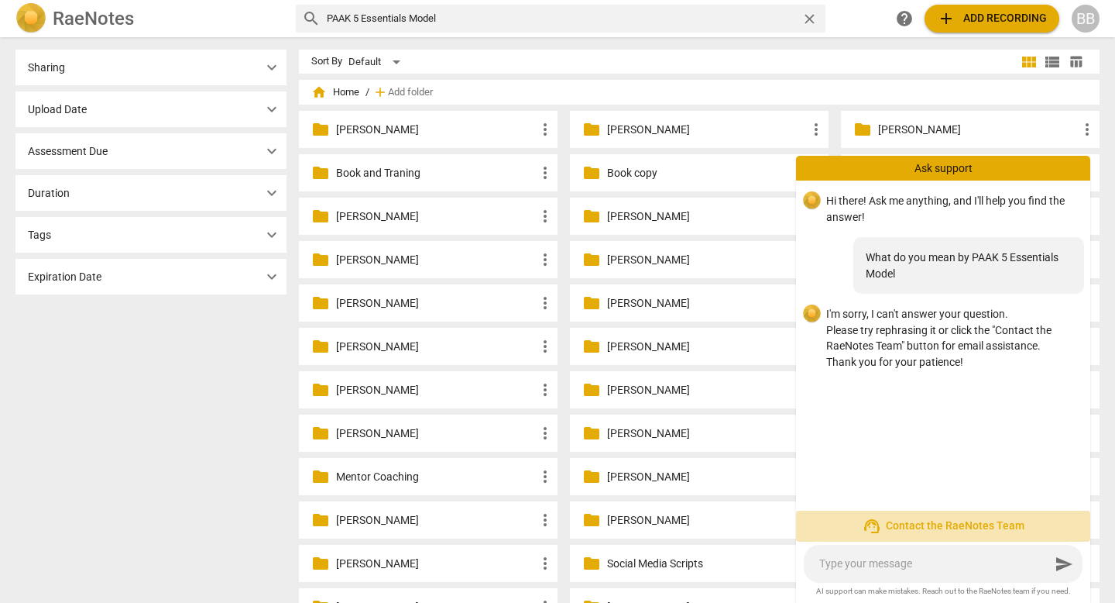
click at [700, 507] on span "support_agent Contact the RaeNotes Team" at bounding box center [944, 526] width 270 height 19
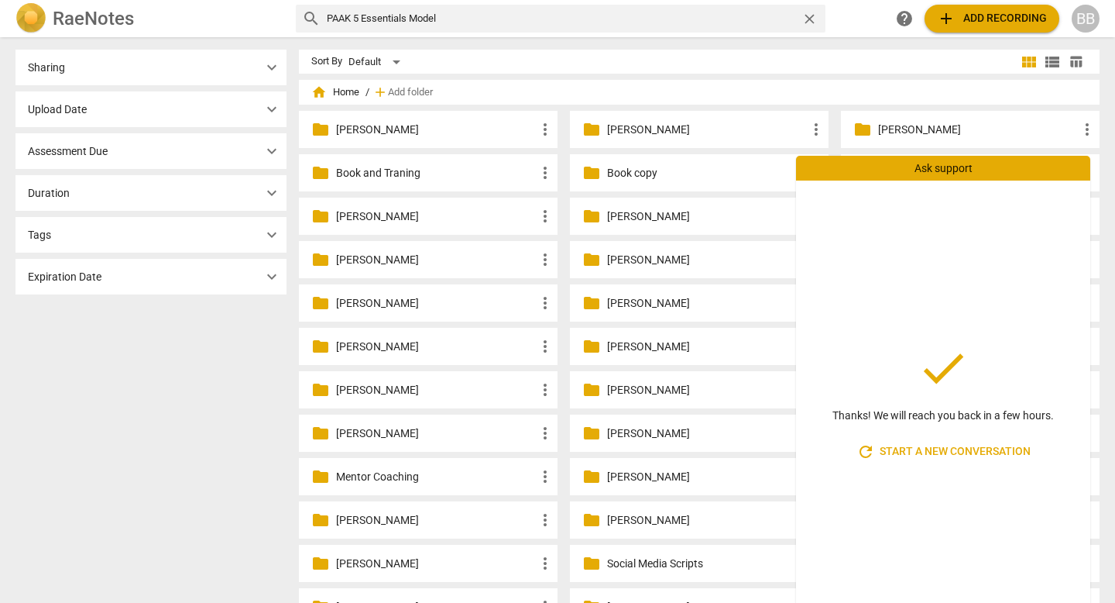
click at [700, 449] on span "refresh Start a new conversation" at bounding box center [944, 451] width 174 height 19
